Goal: Communication & Community: Answer question/provide support

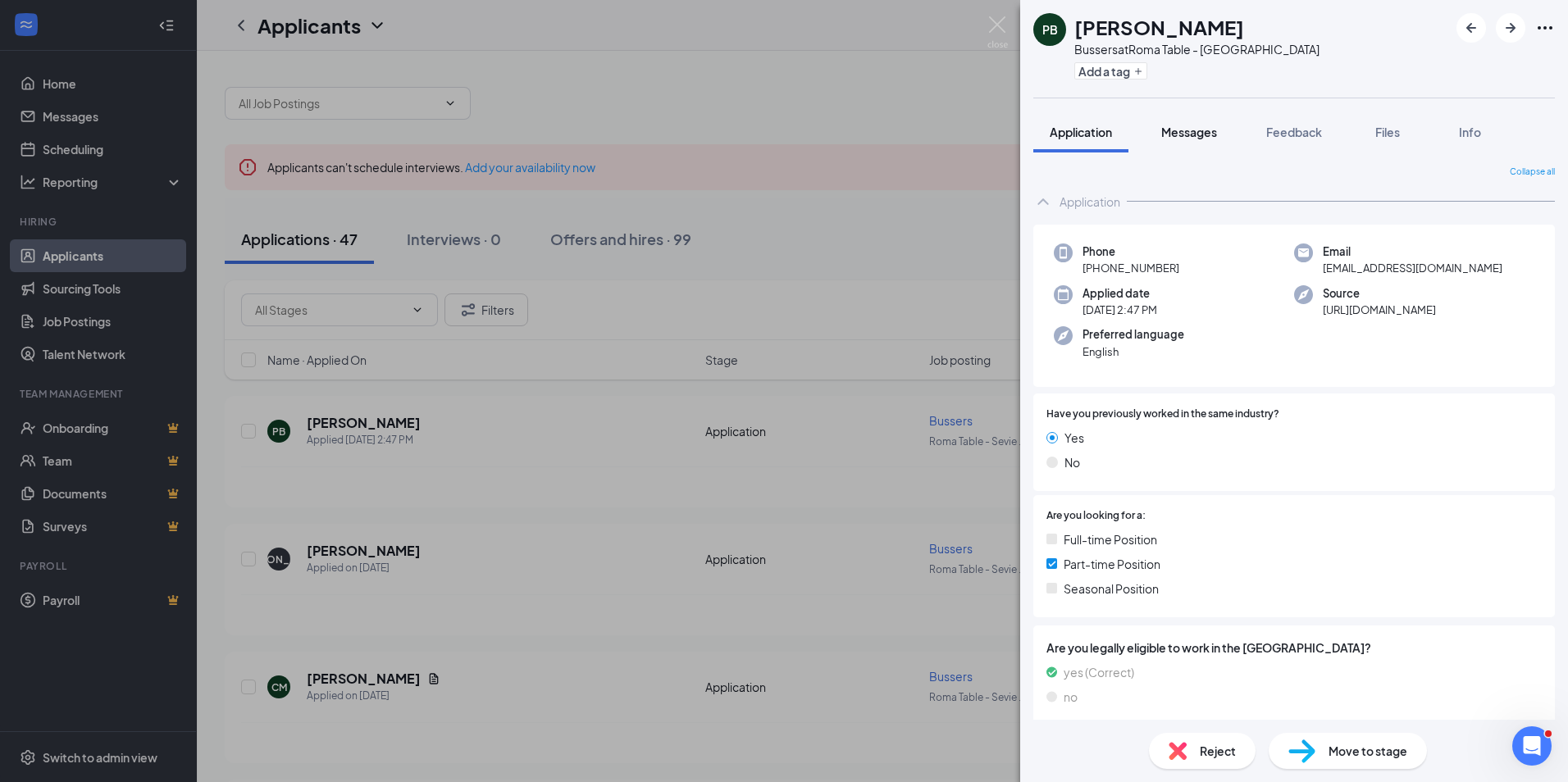
click at [1192, 135] on span "Messages" at bounding box center [1189, 132] width 55 height 15
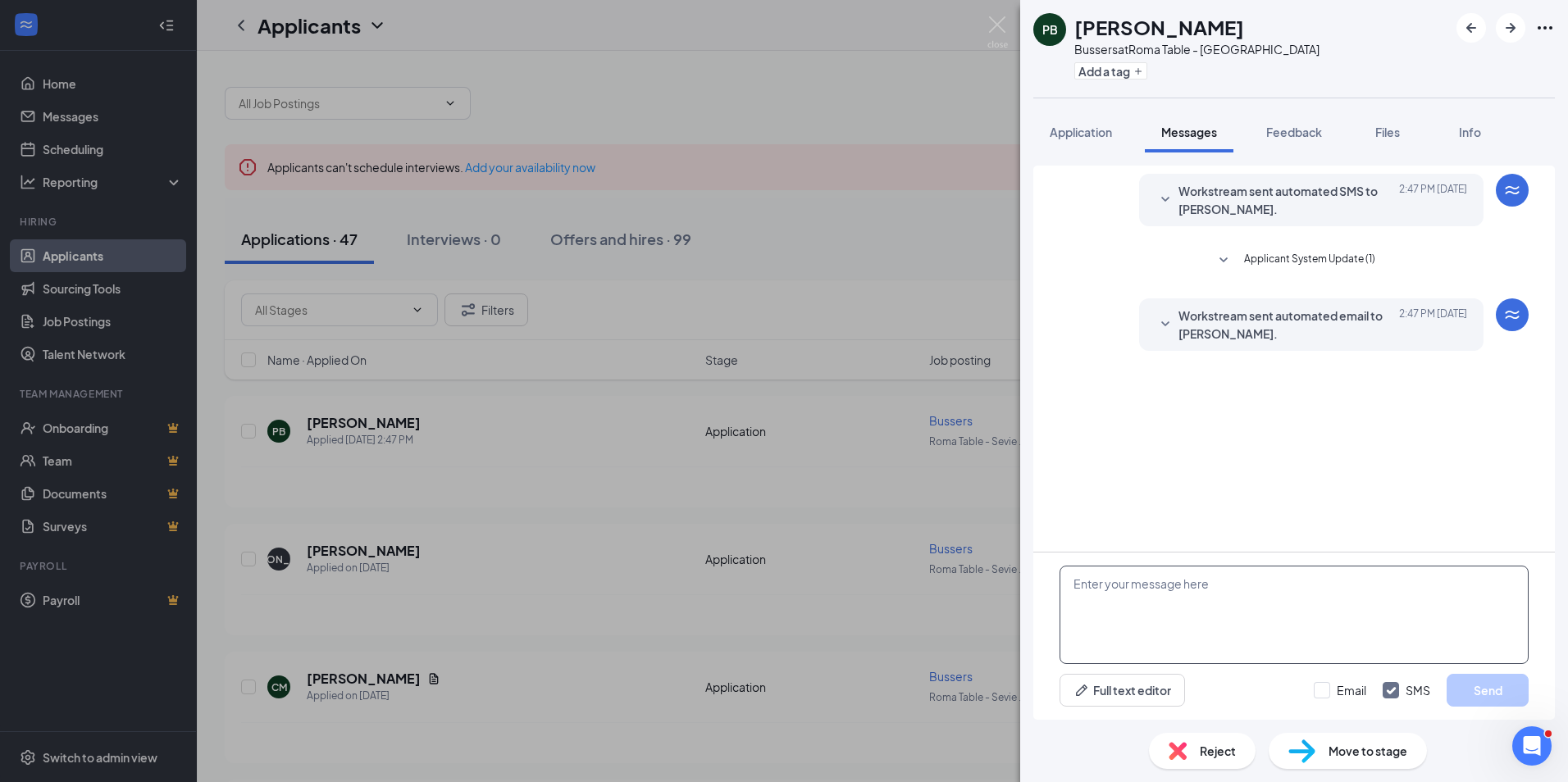
click at [1127, 617] on textarea at bounding box center [1293, 615] width 469 height 98
type textarea "Hello [PERSON_NAME], are you able to come in for an interview tonight at 5pm?"
click at [1481, 696] on button "Send" at bounding box center [1487, 690] width 82 height 32
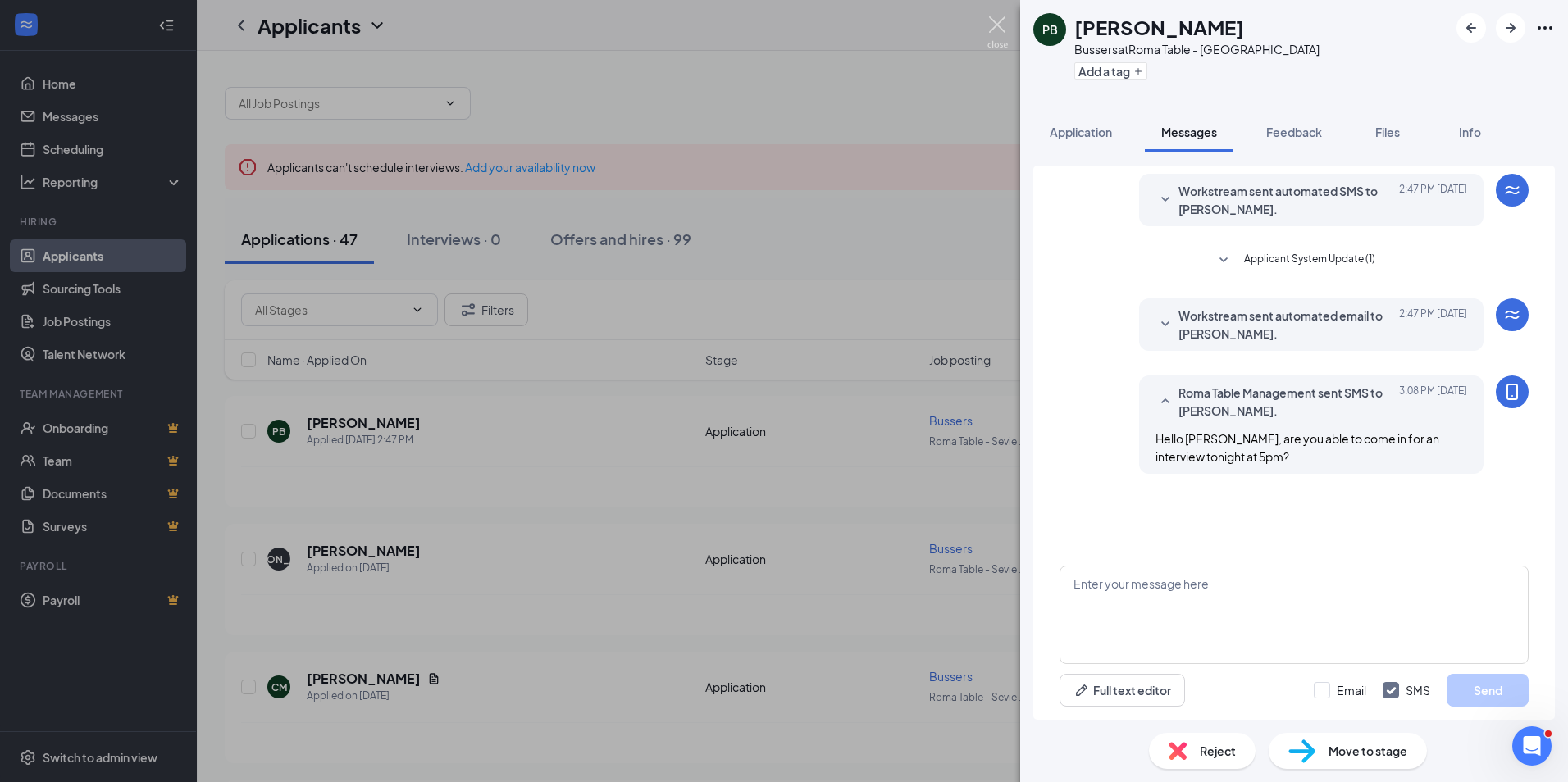
click at [991, 36] on img at bounding box center [998, 32] width 20 height 32
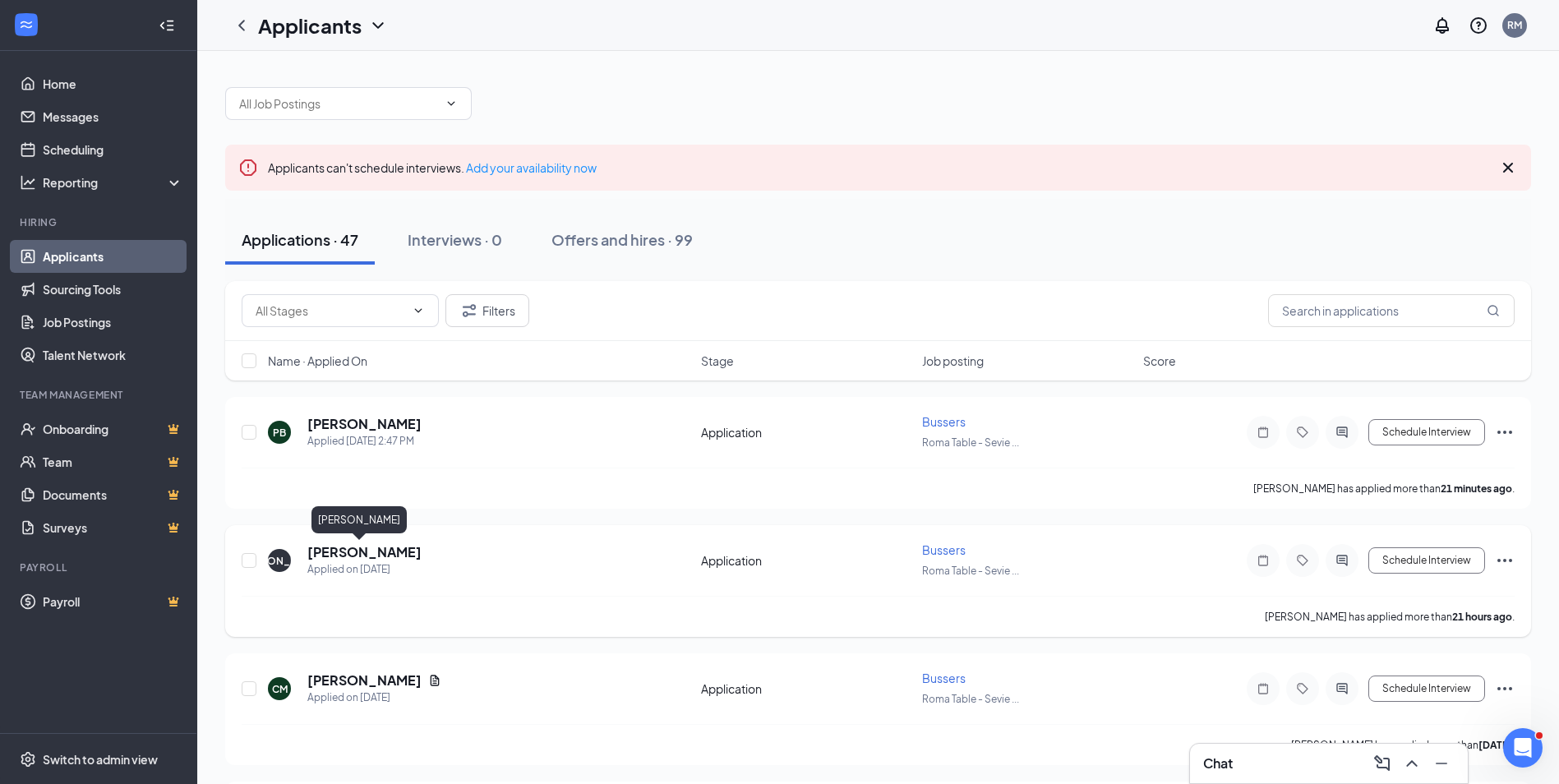
click at [352, 553] on h5 "[PERSON_NAME]" at bounding box center [364, 552] width 114 height 19
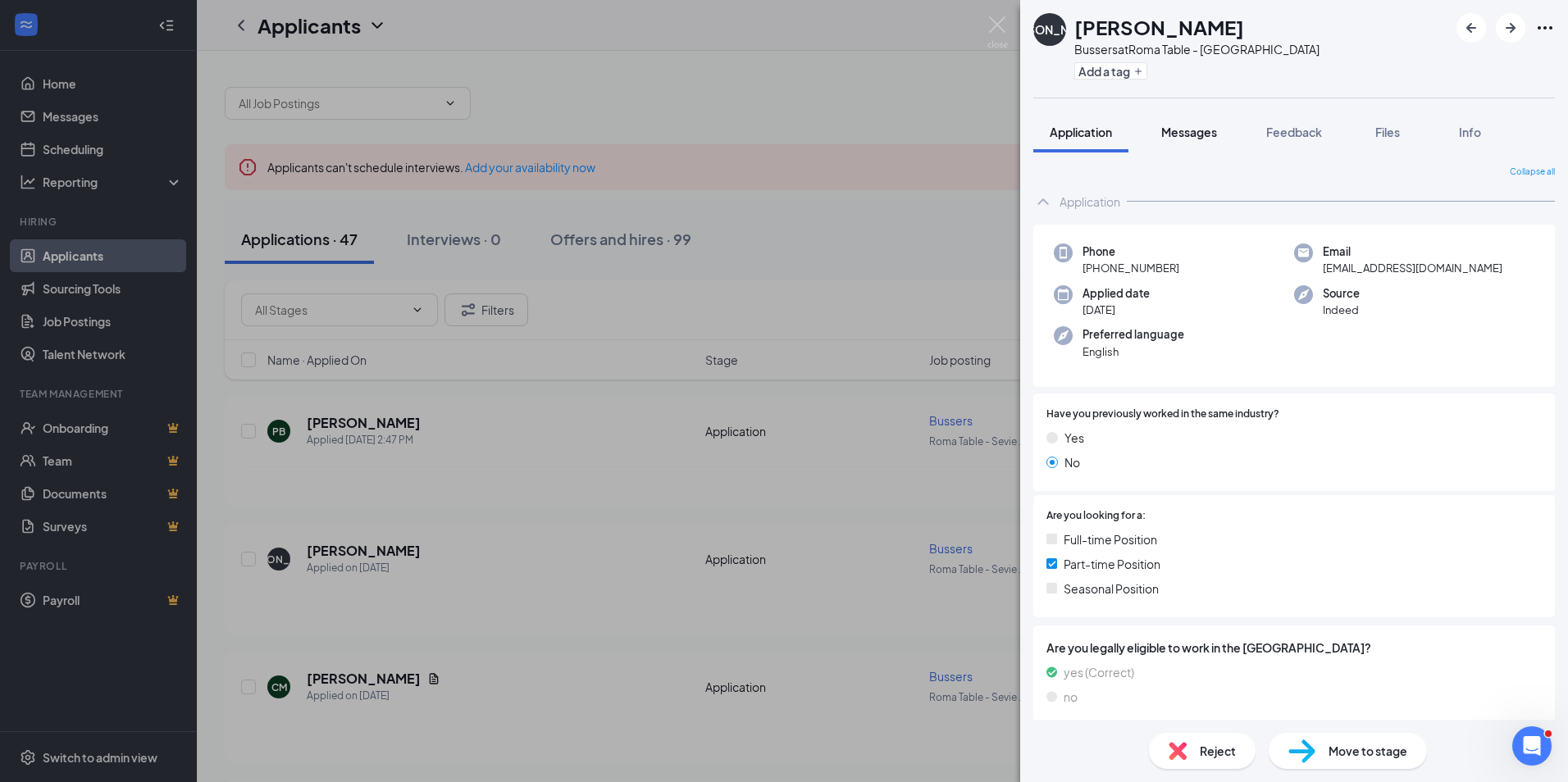
click at [1194, 128] on span "Messages" at bounding box center [1189, 132] width 55 height 15
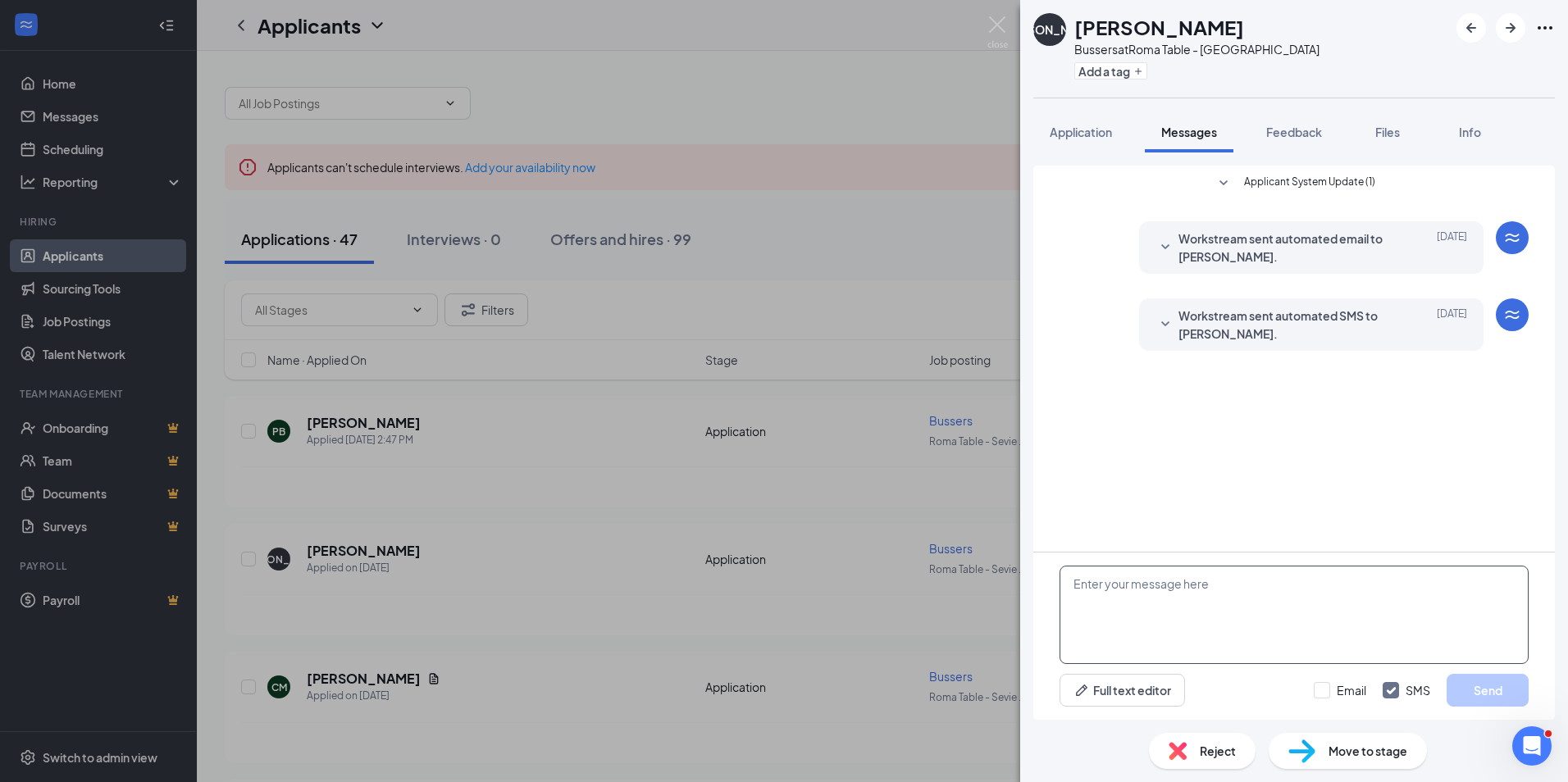
click at [1100, 577] on textarea at bounding box center [1293, 615] width 469 height 98
type textarea "Hello [PERSON_NAME], are you available to come in for an interview [DATE] or [D…"
click at [1501, 690] on button "Send" at bounding box center [1487, 690] width 82 height 32
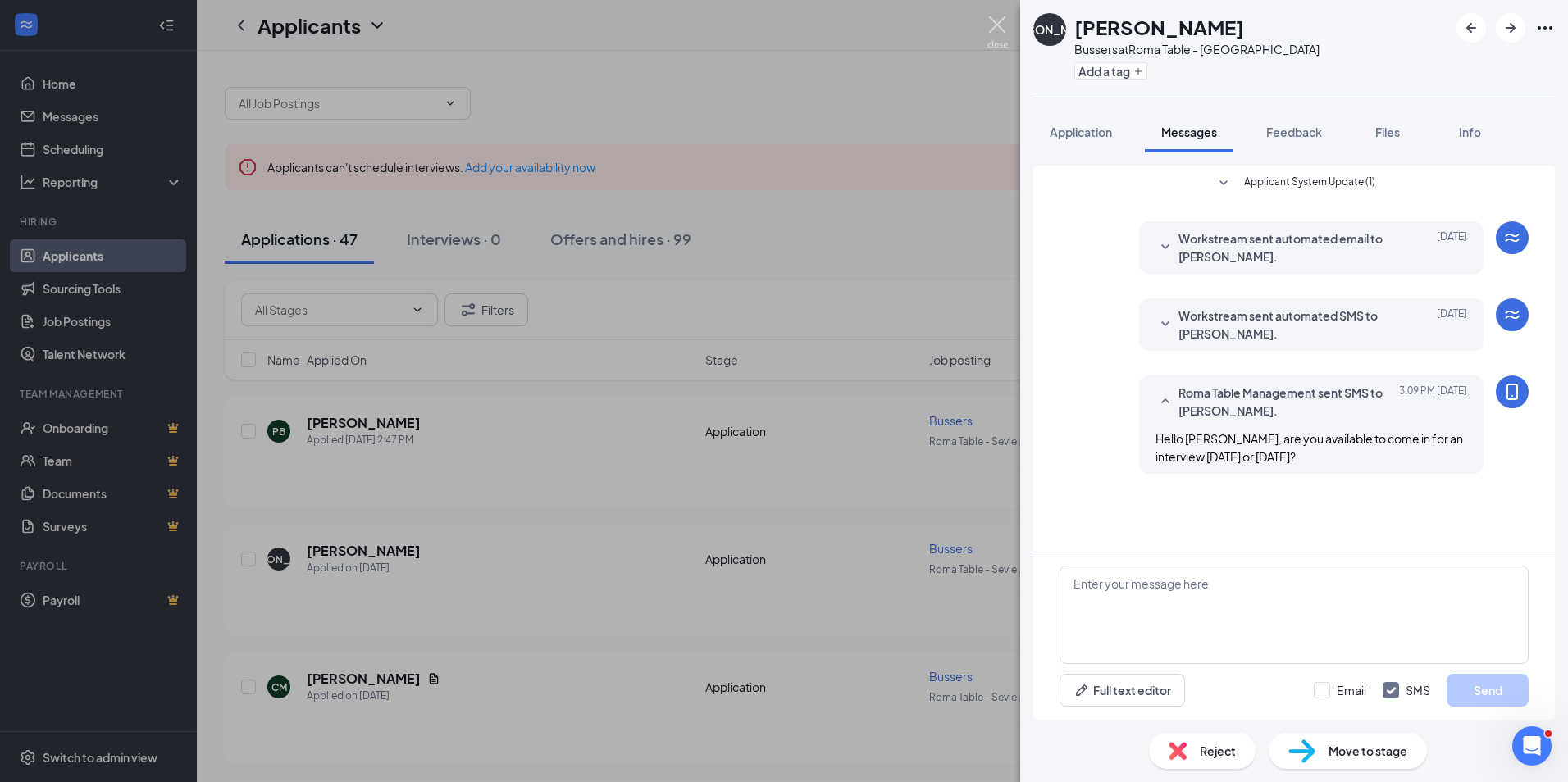
click at [994, 25] on img at bounding box center [998, 32] width 20 height 32
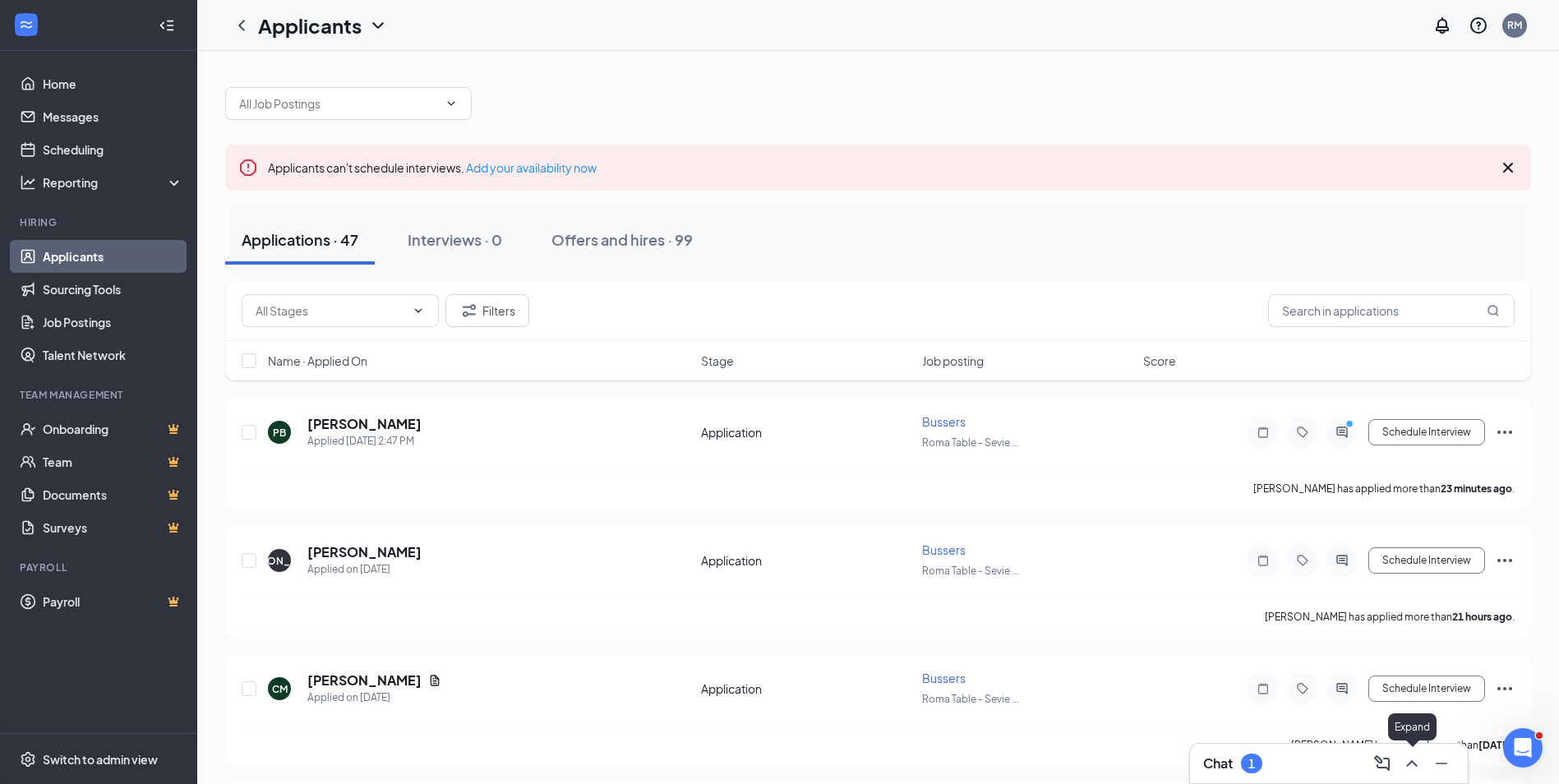
click at [1406, 760] on icon "ChevronUp" at bounding box center [1412, 763] width 19 height 19
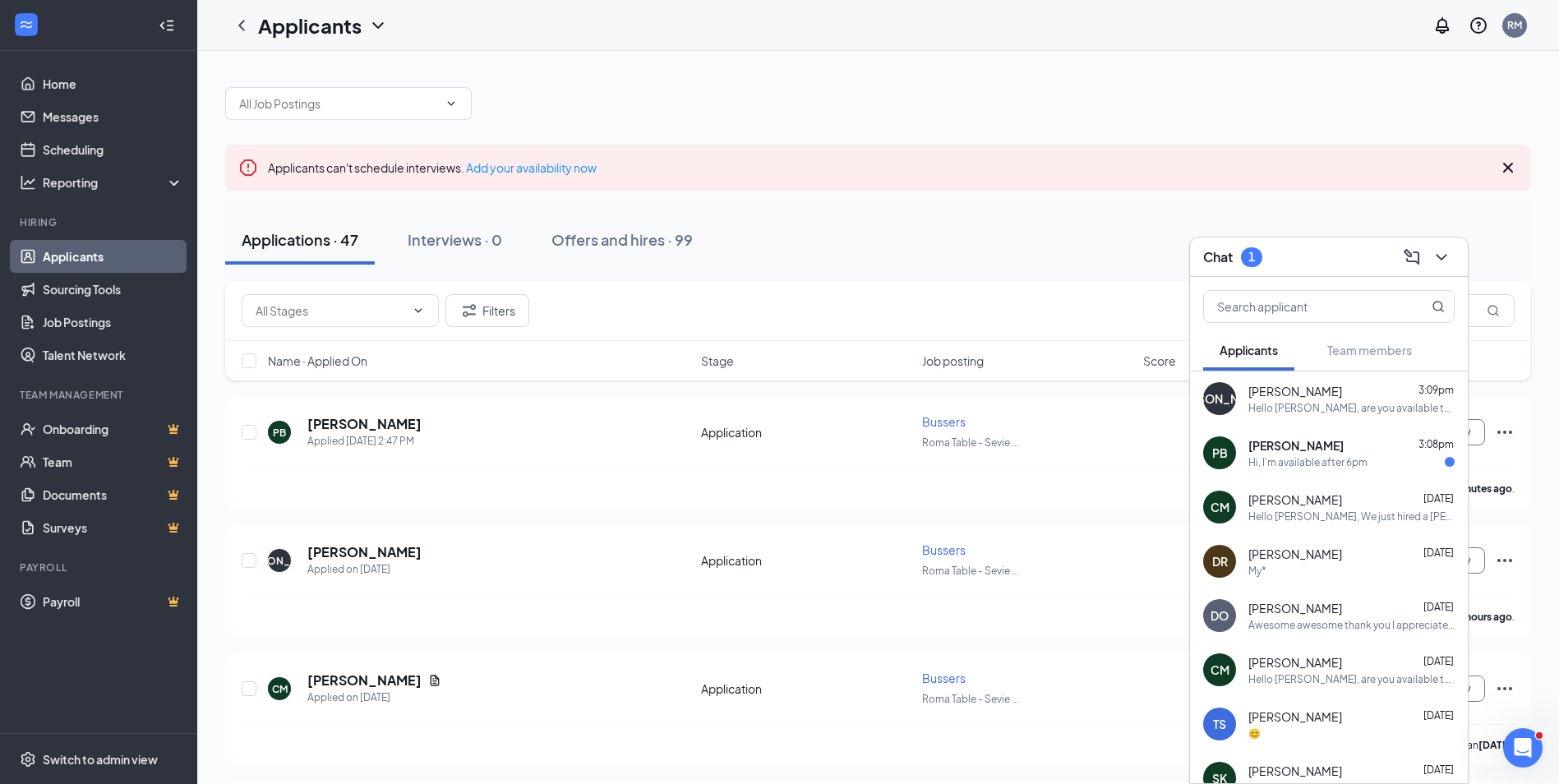
click at [1324, 471] on div "[PERSON_NAME] 3:08pm Hi, I'm available after 6pm" at bounding box center [1329, 452] width 278 height 55
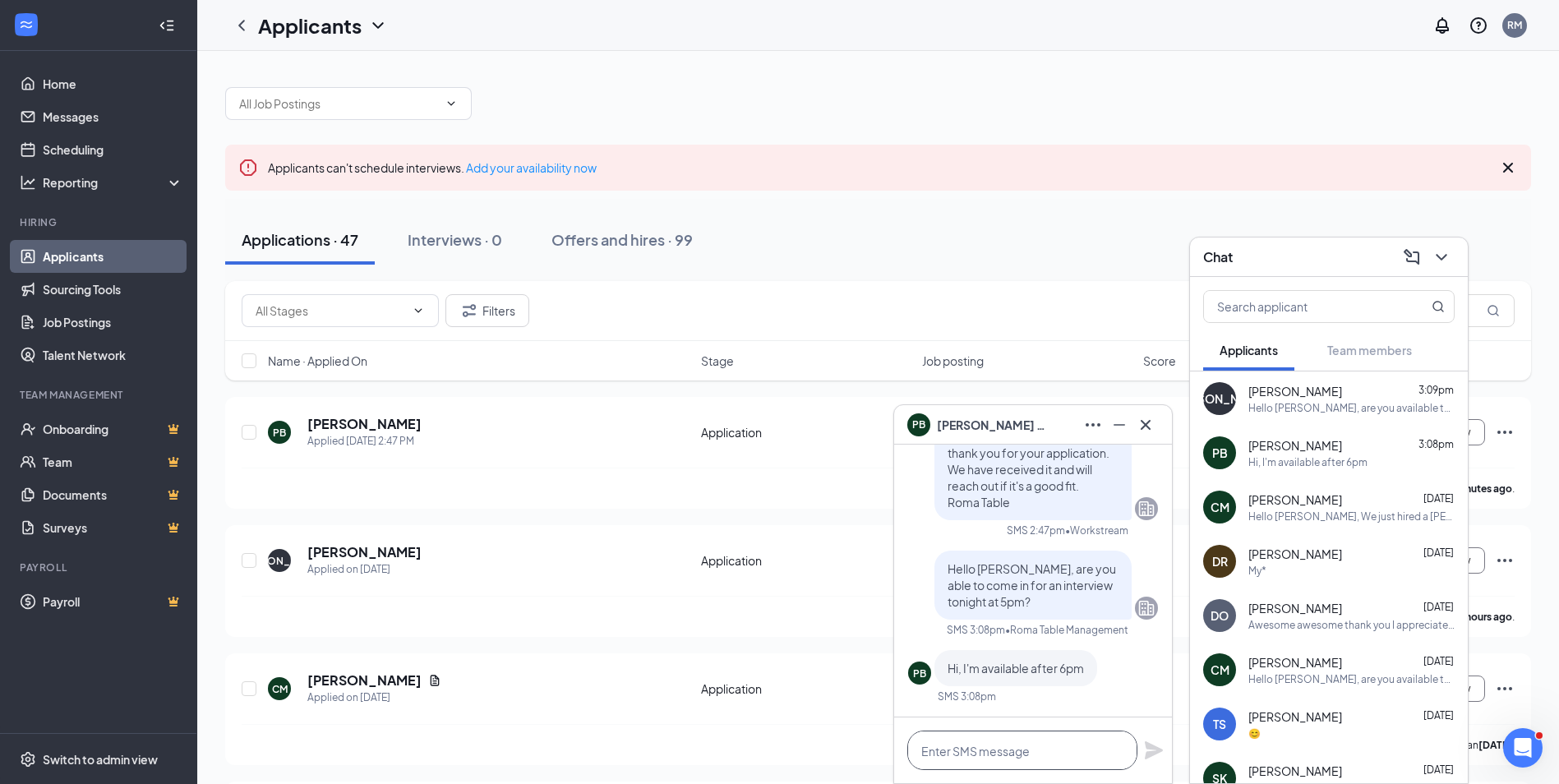
click at [1033, 751] on textarea at bounding box center [1022, 750] width 230 height 40
click at [1020, 745] on textarea at bounding box center [1022, 750] width 230 height 40
click at [951, 750] on textarea at bounding box center [1022, 750] width 230 height 40
type textarea "o"
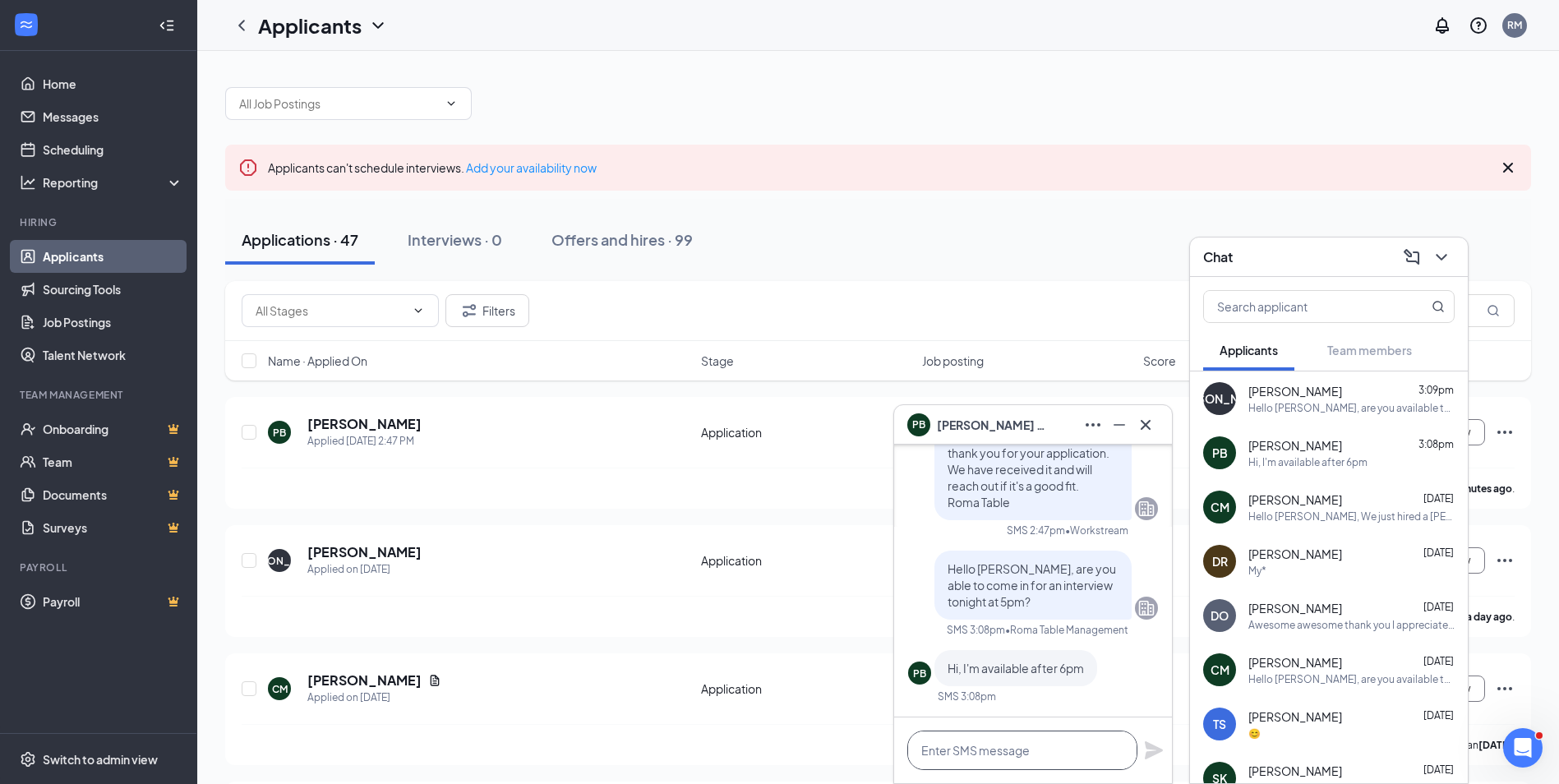
type textarea "O"
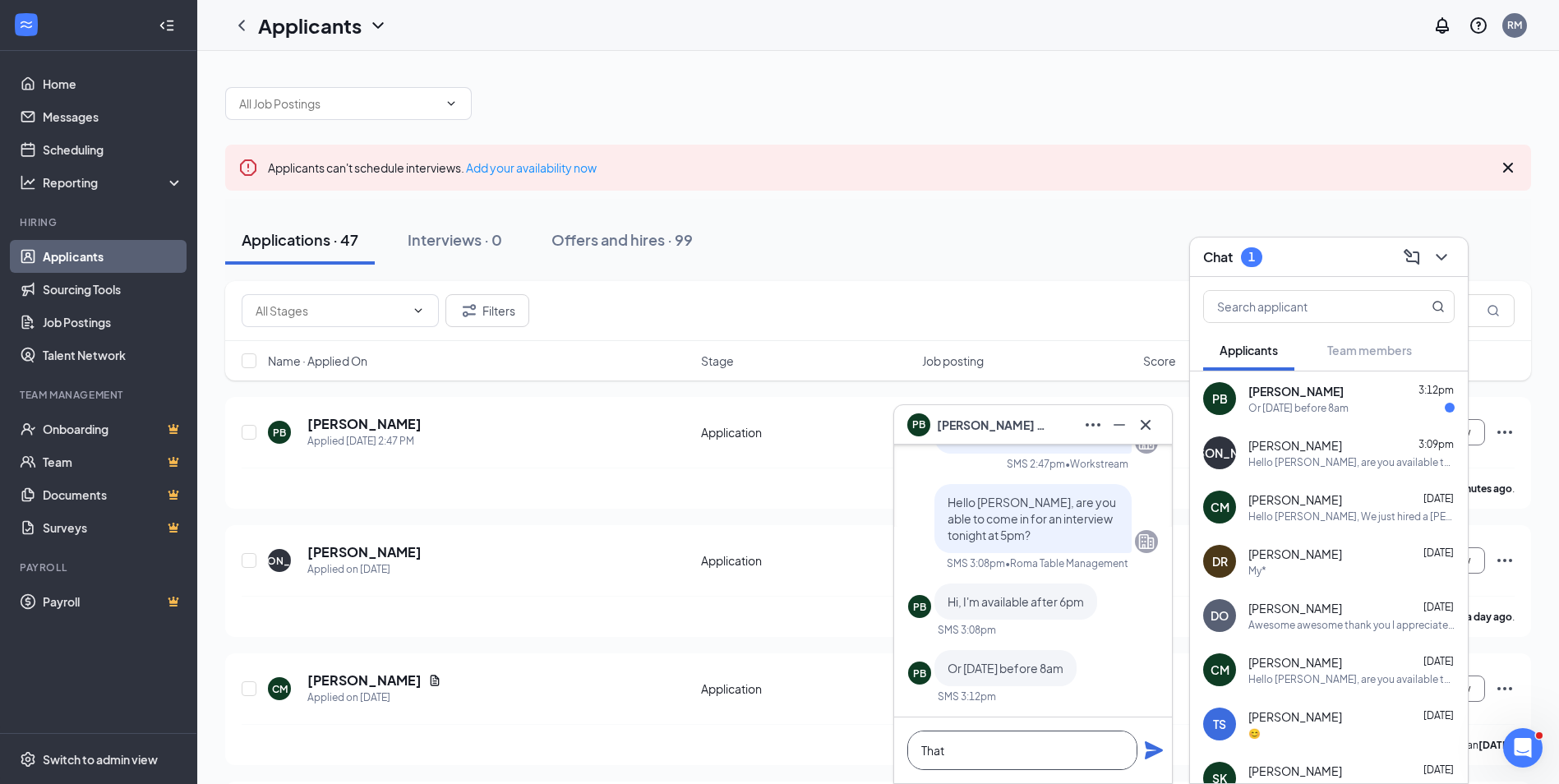
click at [970, 751] on textarea "That" at bounding box center [1022, 750] width 230 height 40
type textarea "6"
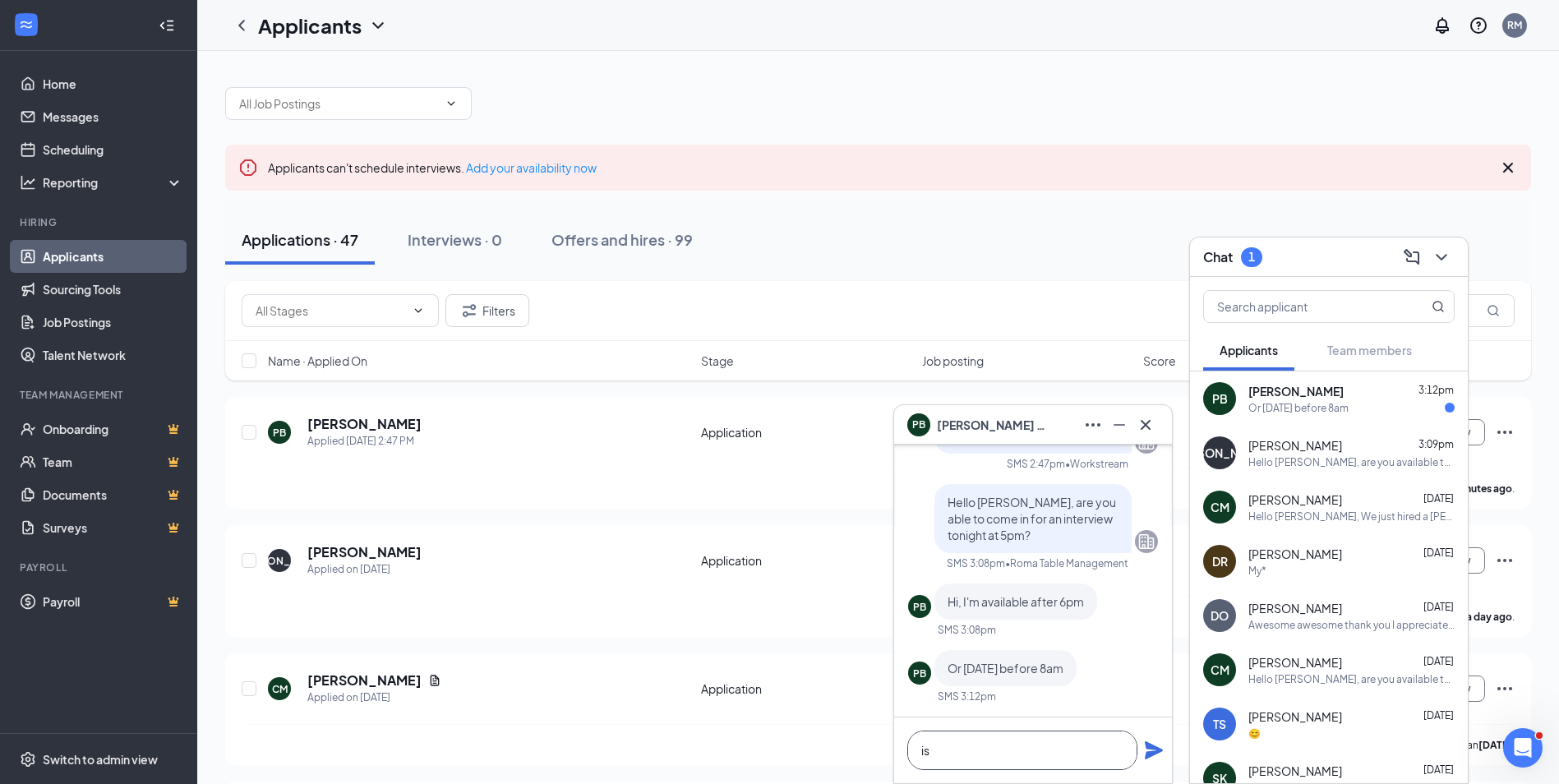
type textarea "i"
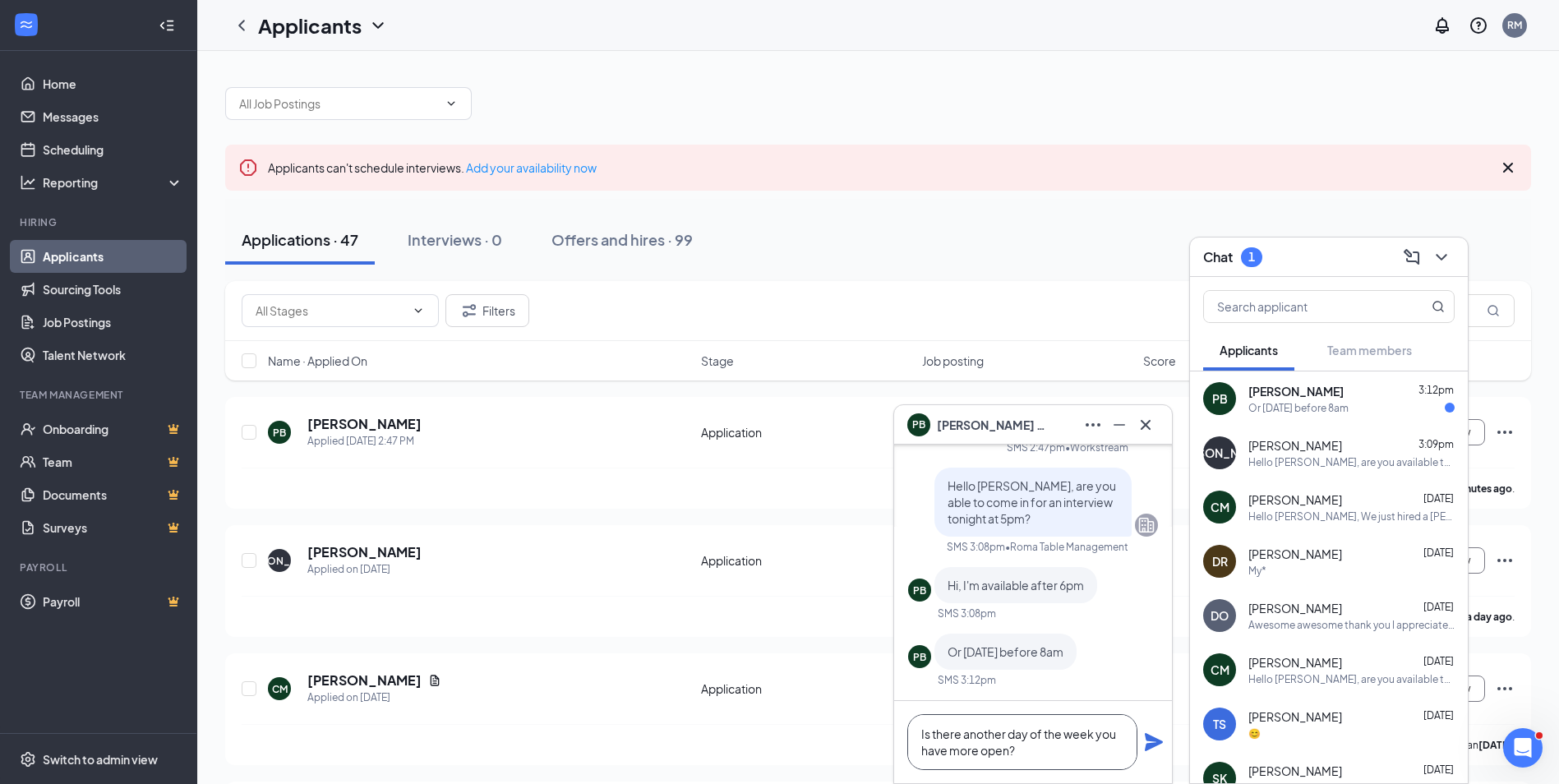
type textarea "Is there another day of the week you have more open?"
click at [1147, 740] on icon "Plane" at bounding box center [1154, 742] width 19 height 19
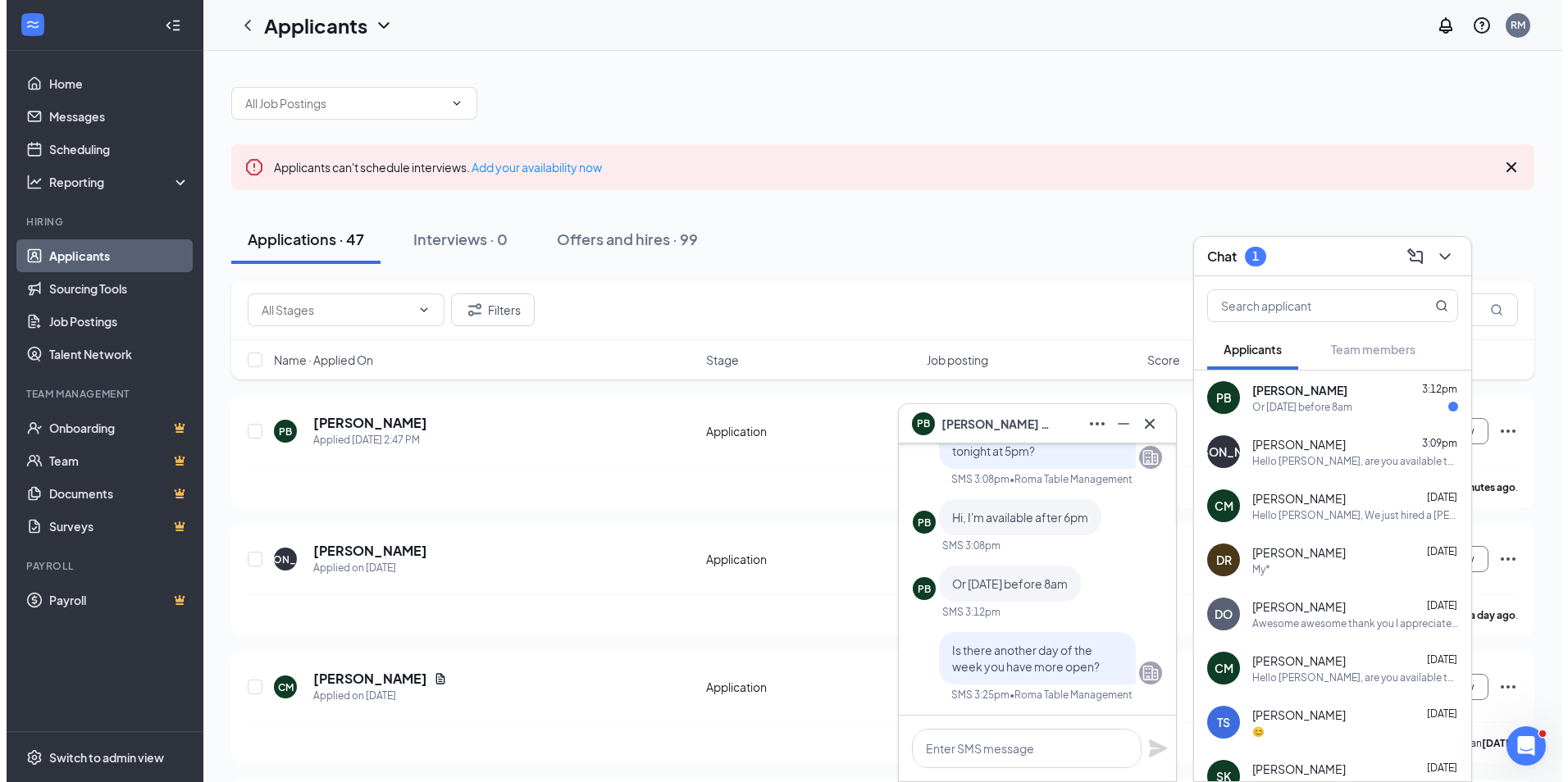
scroll to position [0, 0]
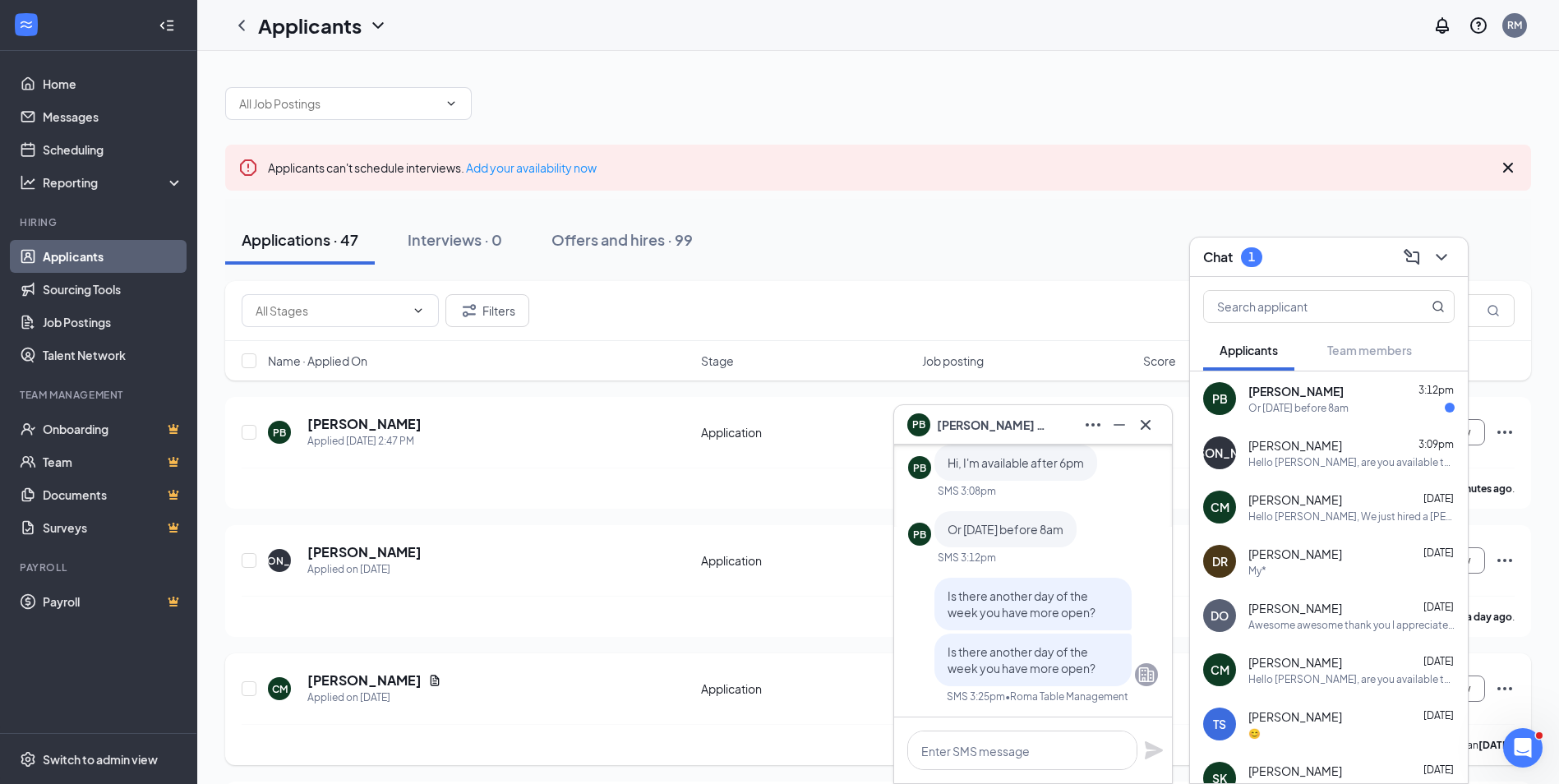
click at [464, 693] on div "CM [PERSON_NAME] Applied on [DATE]" at bounding box center [479, 689] width 424 height 34
click at [352, 686] on h5 "[PERSON_NAME]" at bounding box center [364, 681] width 114 height 19
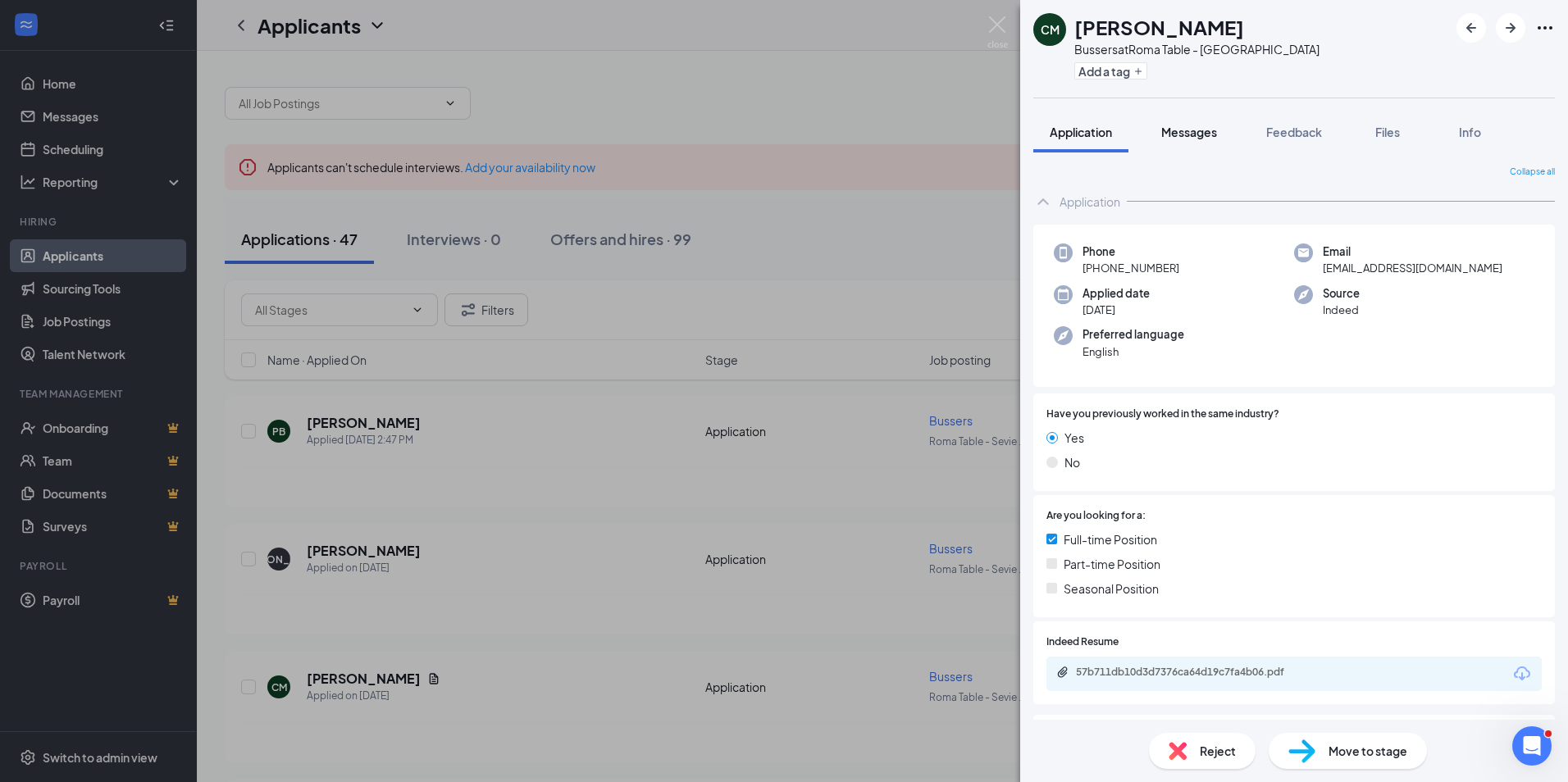
click at [1193, 126] on span "Messages" at bounding box center [1189, 132] width 55 height 15
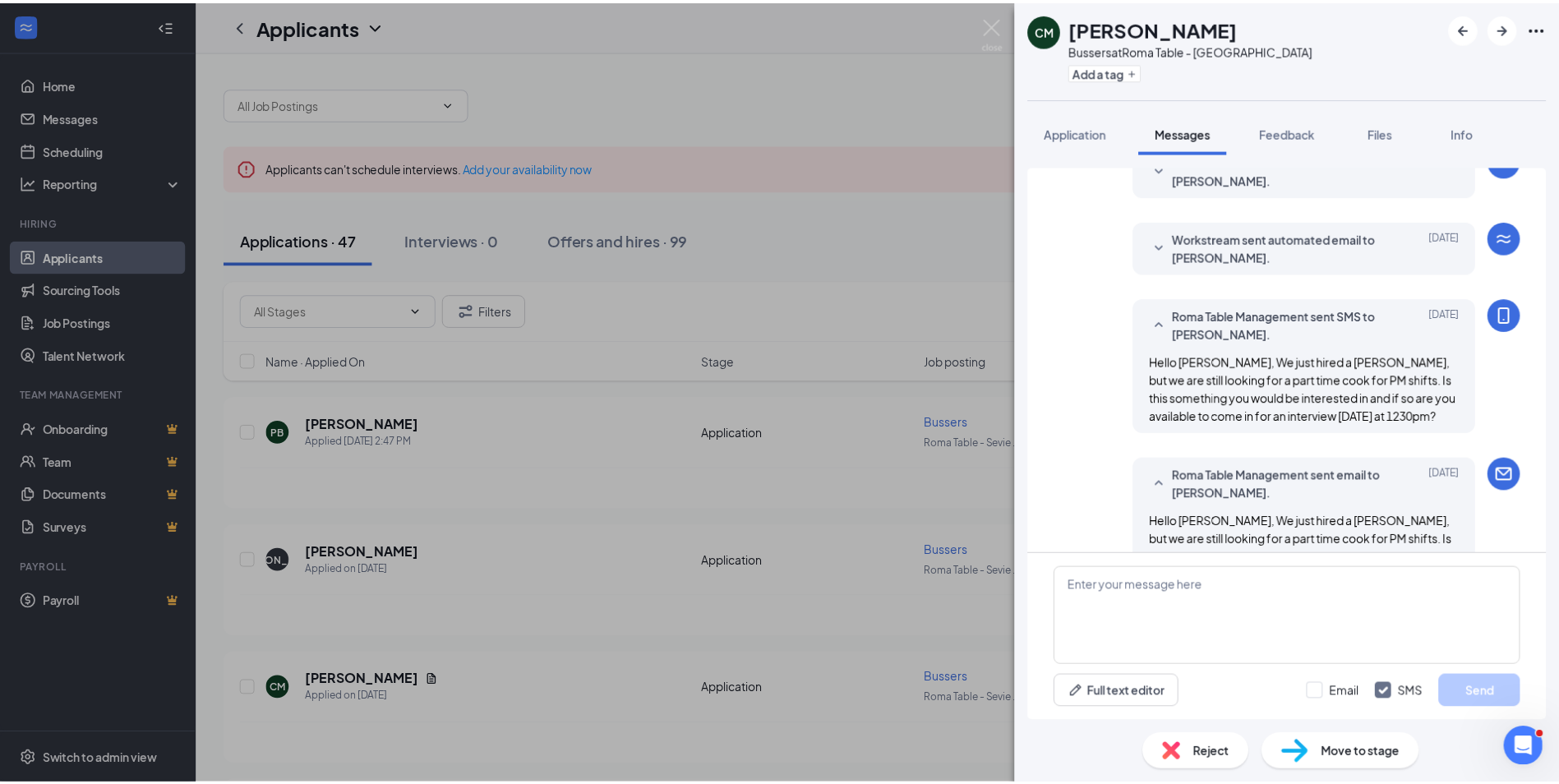
scroll to position [134, 0]
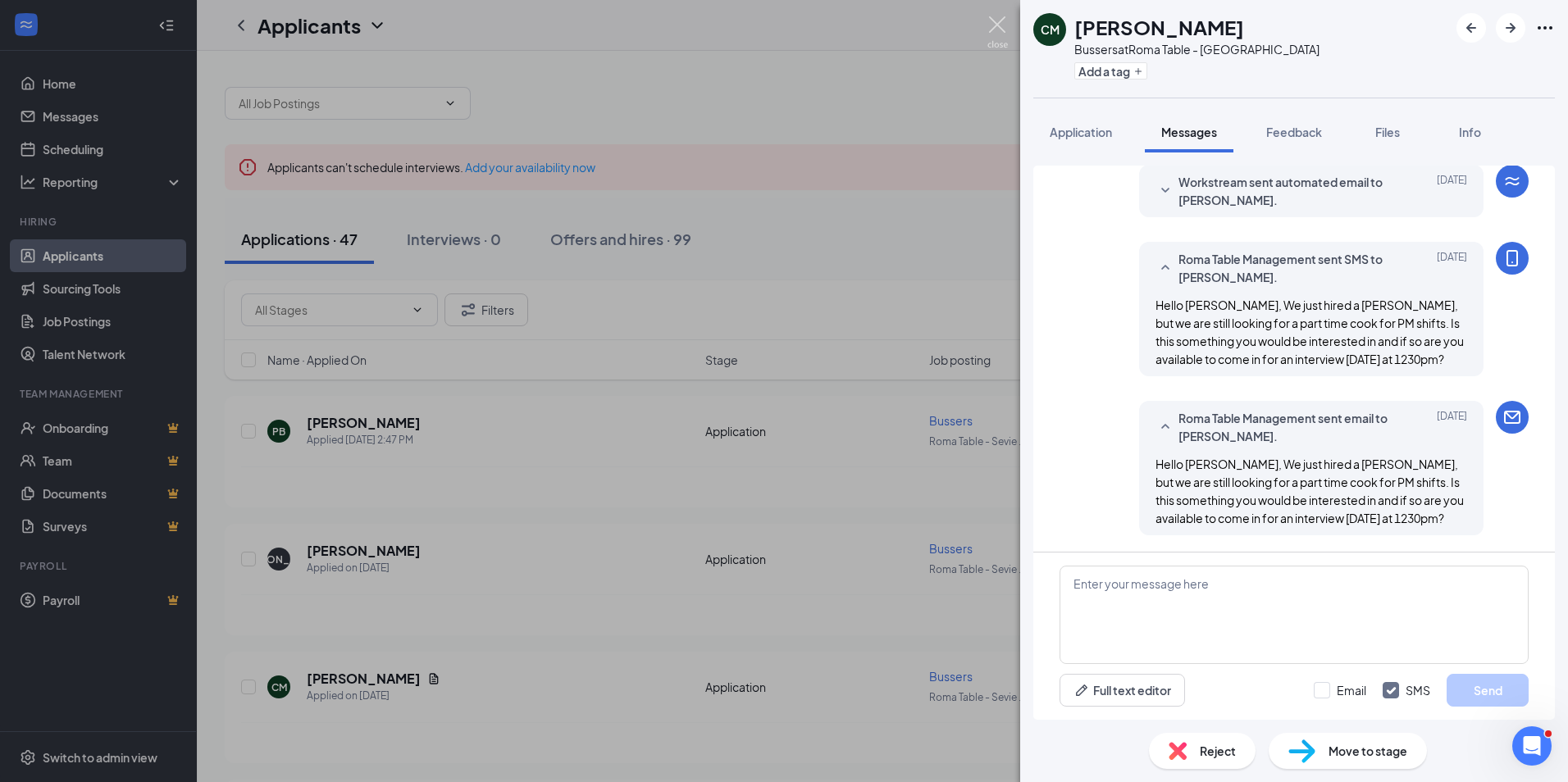
click at [990, 21] on img at bounding box center [998, 32] width 20 height 32
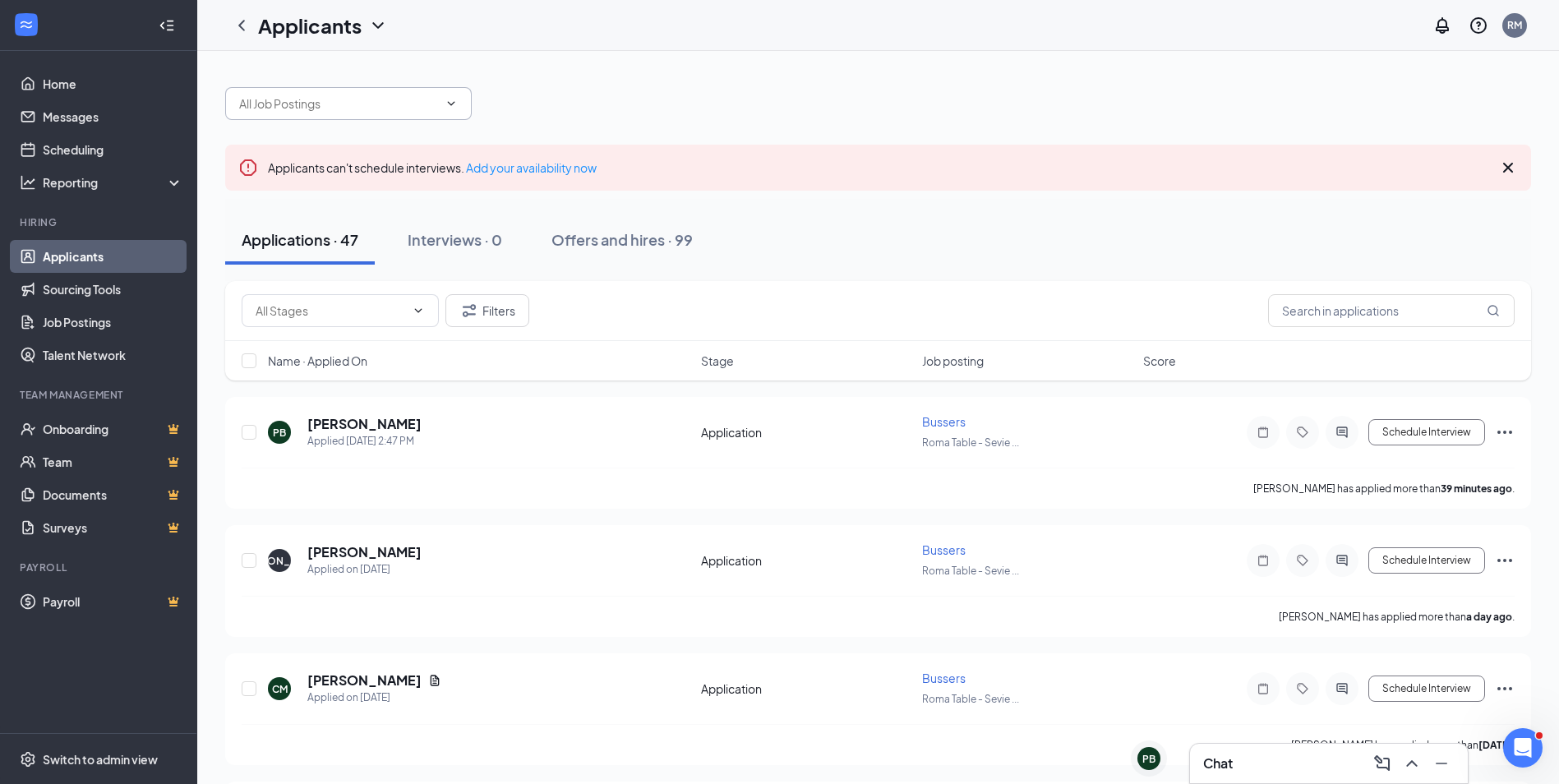
click at [398, 95] on input "text" at bounding box center [338, 104] width 199 height 19
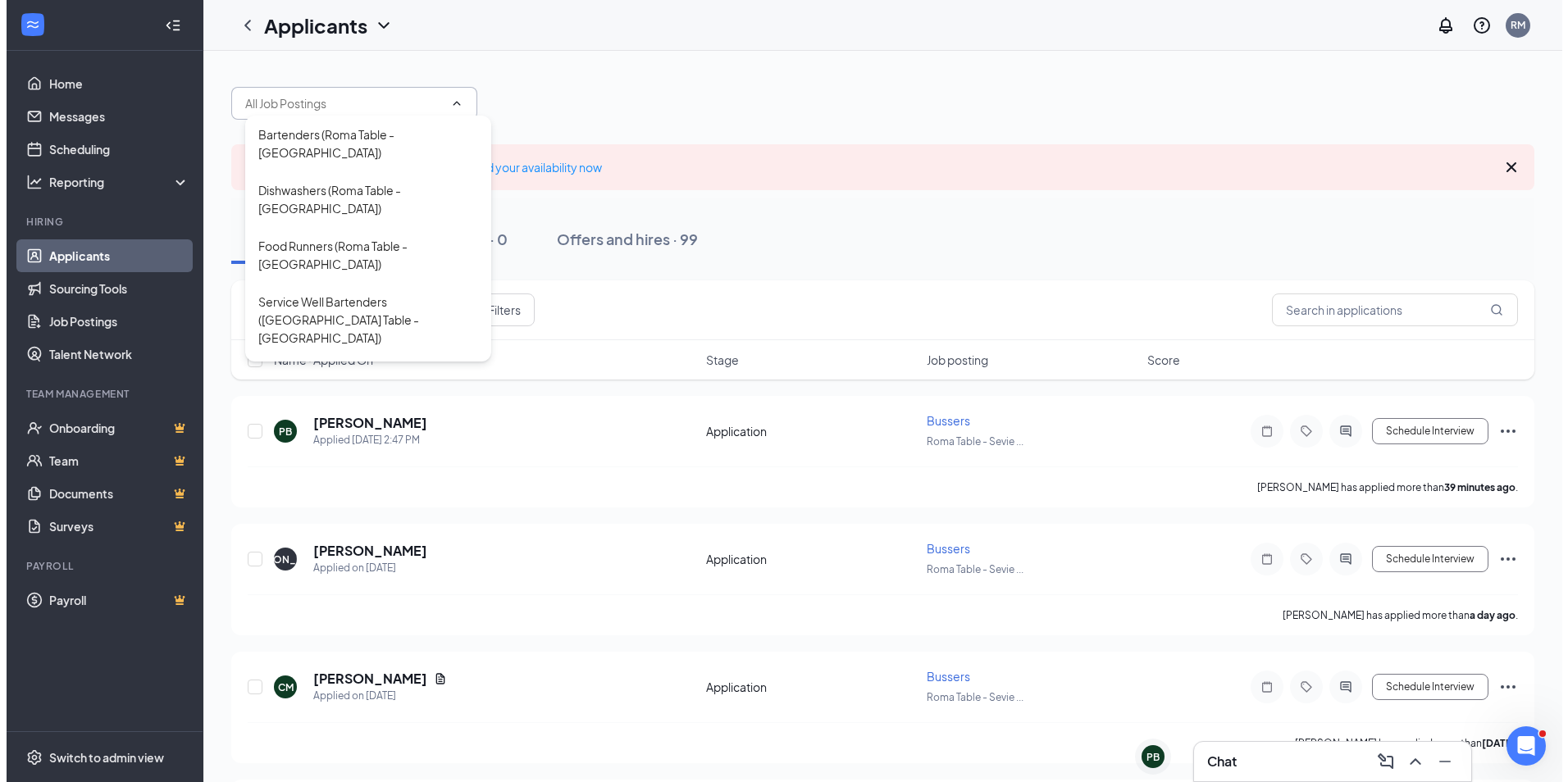
scroll to position [82, 0]
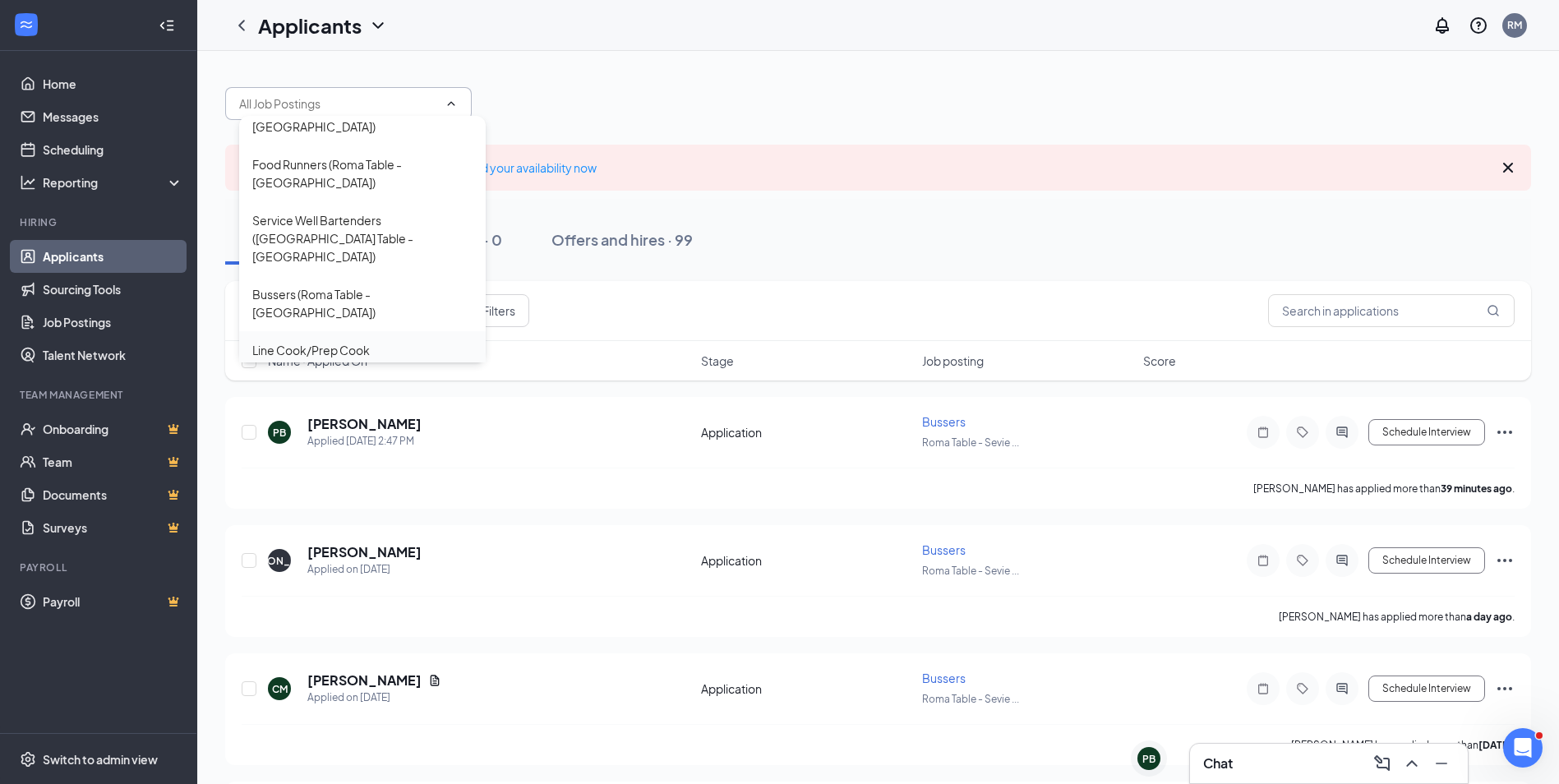
click at [392, 341] on div "Line Cook/Prep Cook ([GEOGRAPHIC_DATA] Table - [GEOGRAPHIC_DATA])" at bounding box center [362, 368] width 221 height 55
type input "Line Cook/Prep Cook ([GEOGRAPHIC_DATA] Table - [GEOGRAPHIC_DATA])"
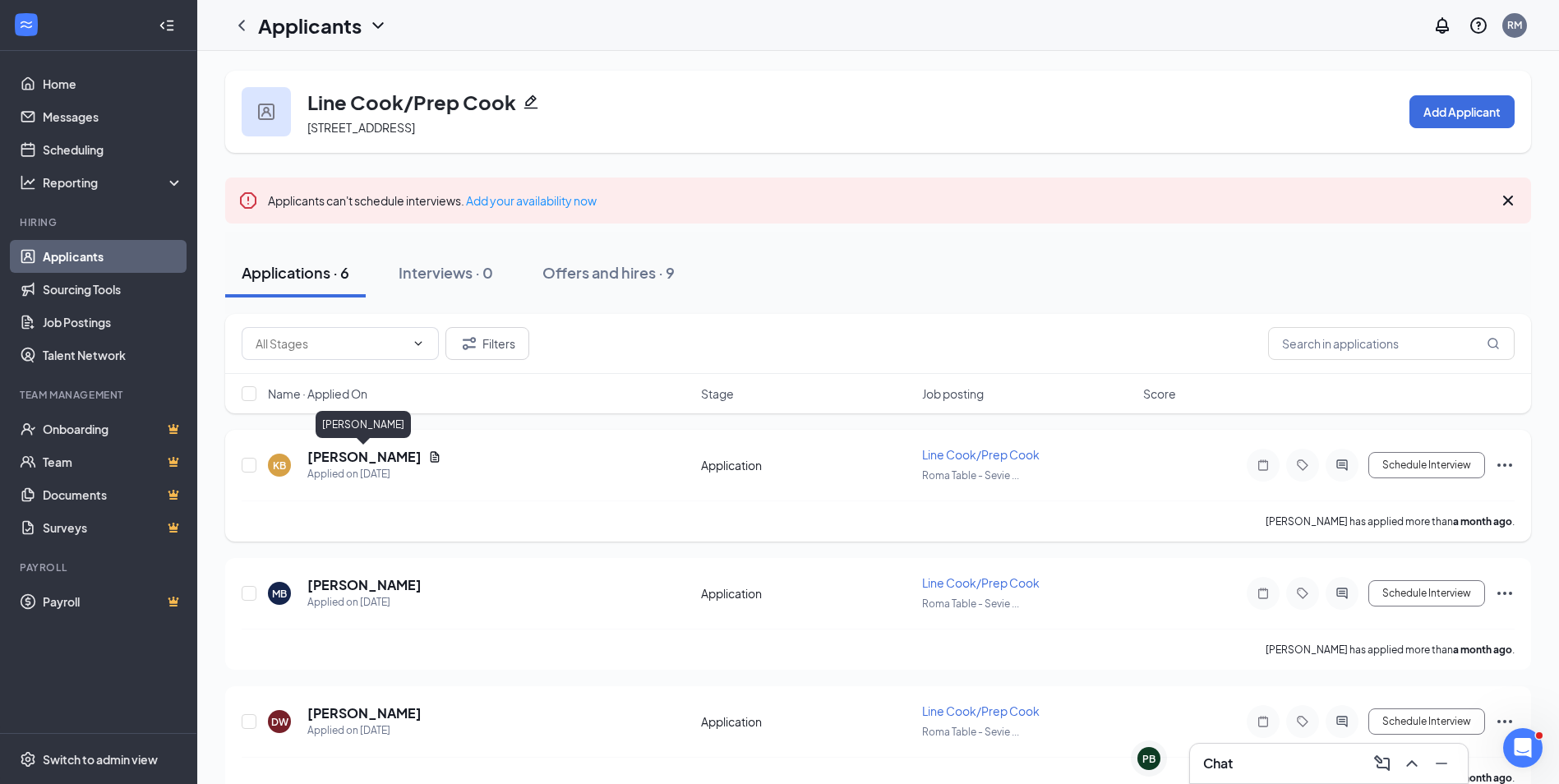
click at [368, 459] on h5 "[PERSON_NAME]" at bounding box center [364, 457] width 114 height 19
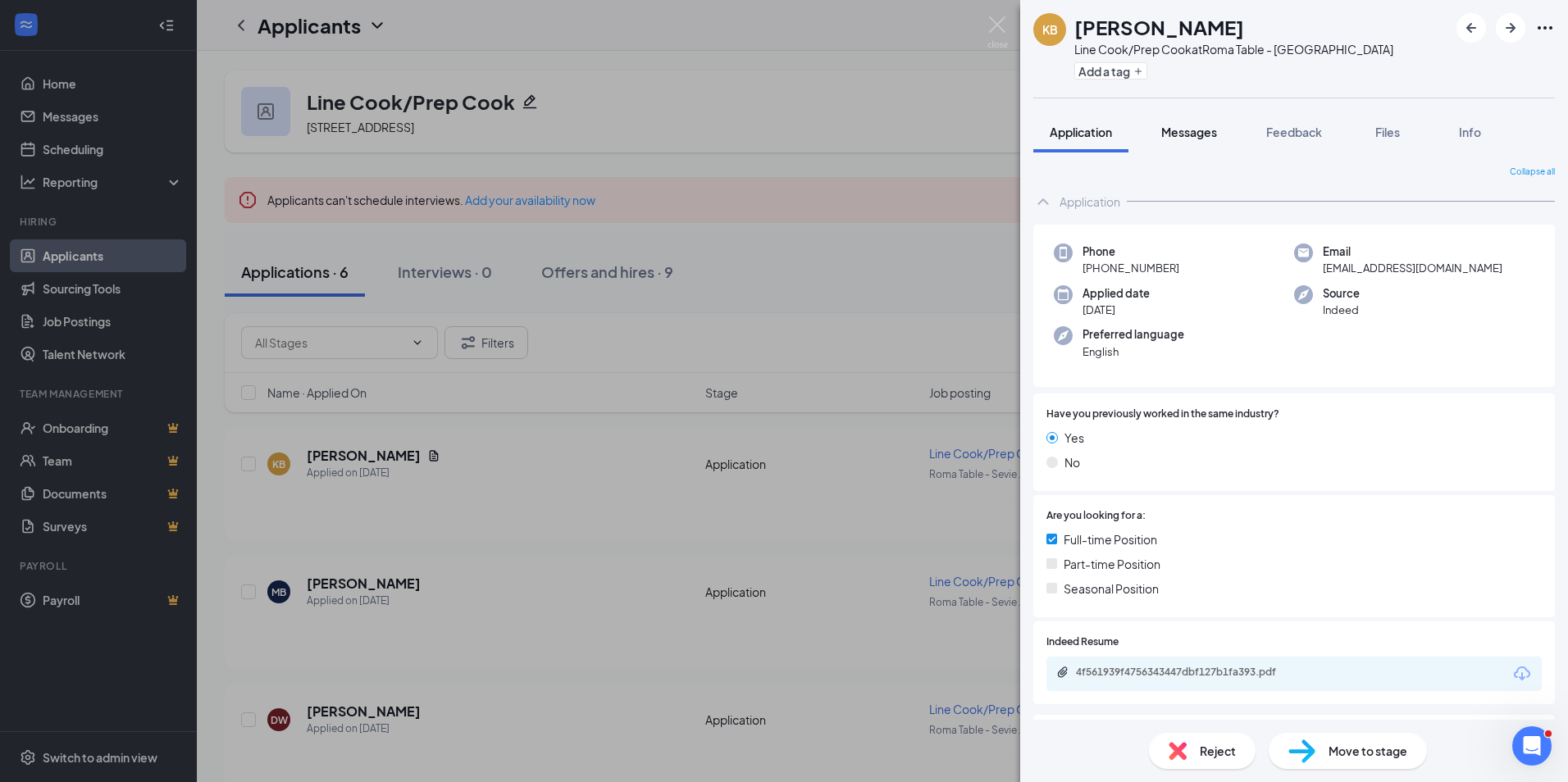
click at [1196, 141] on button "Messages" at bounding box center [1189, 132] width 89 height 41
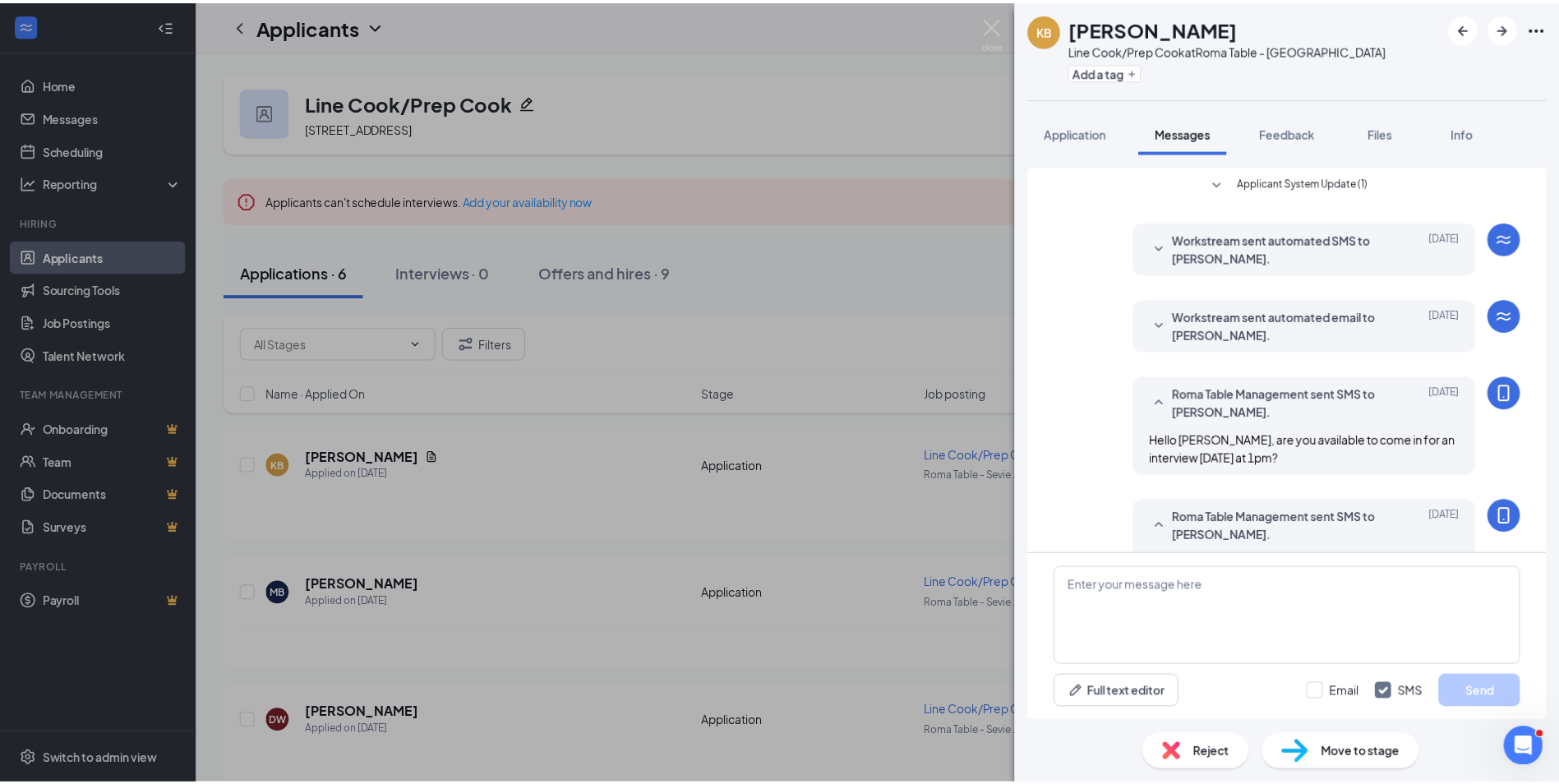
scroll to position [44, 0]
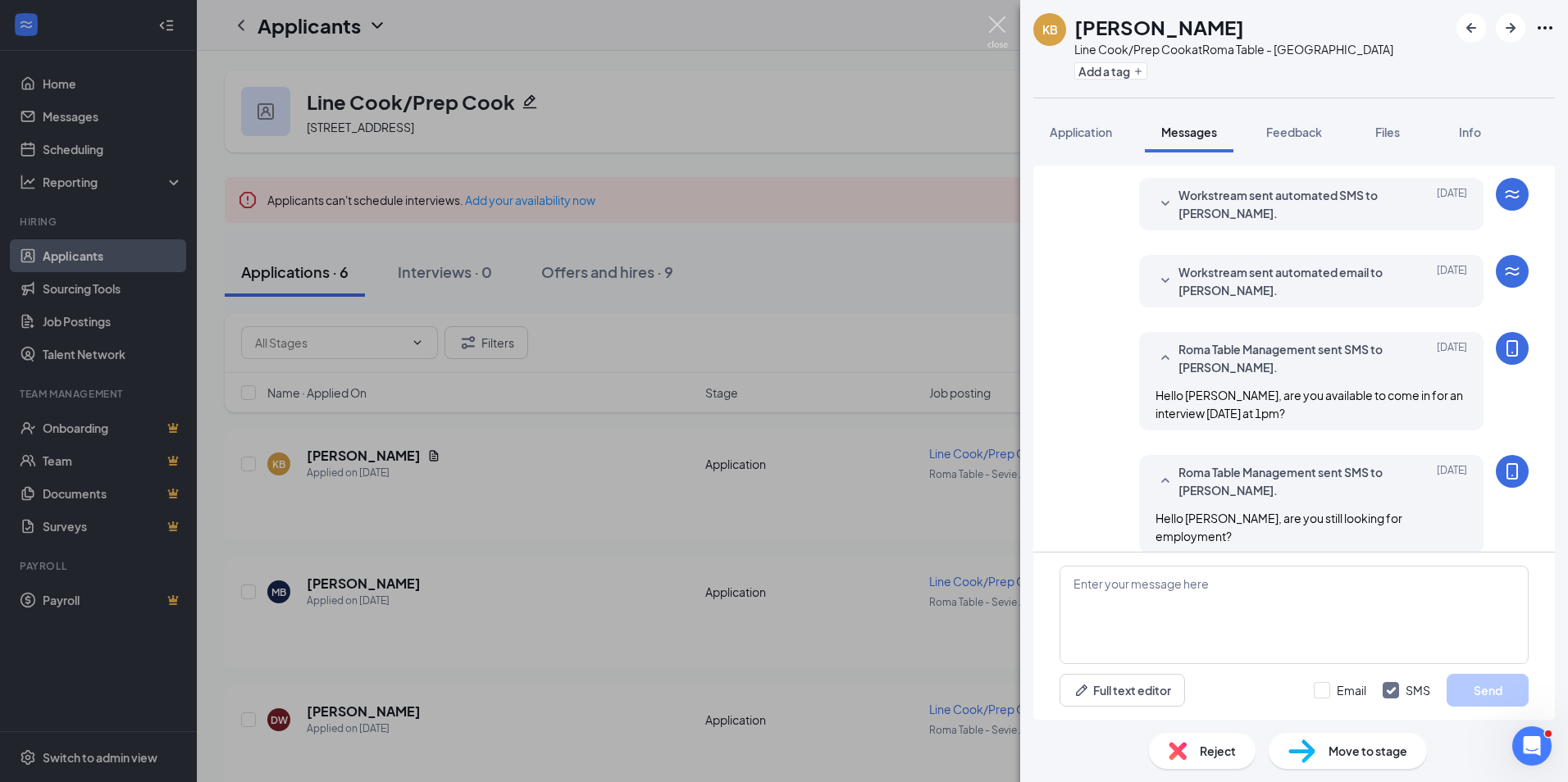
click at [994, 23] on img at bounding box center [998, 32] width 20 height 32
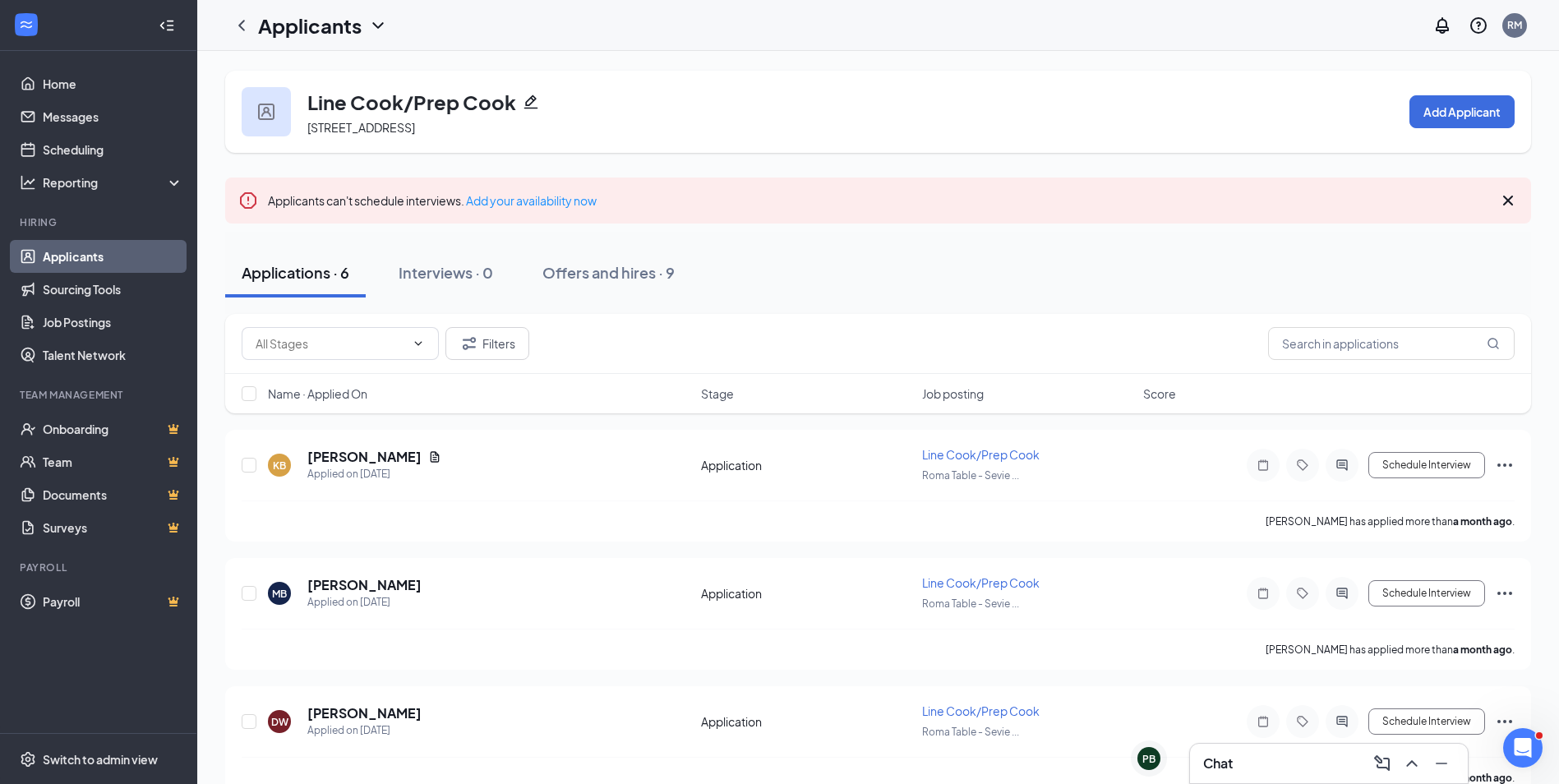
click at [367, 110] on h3 "Line Cook/Prep Cook" at bounding box center [412, 102] width 209 height 28
click at [404, 345] on input "text" at bounding box center [330, 344] width 149 height 19
click at [370, 25] on icon "ChevronDown" at bounding box center [377, 25] width 19 height 19
click at [245, 24] on icon "ChevronLeft" at bounding box center [241, 25] width 19 height 19
